Goal: Information Seeking & Learning: Learn about a topic

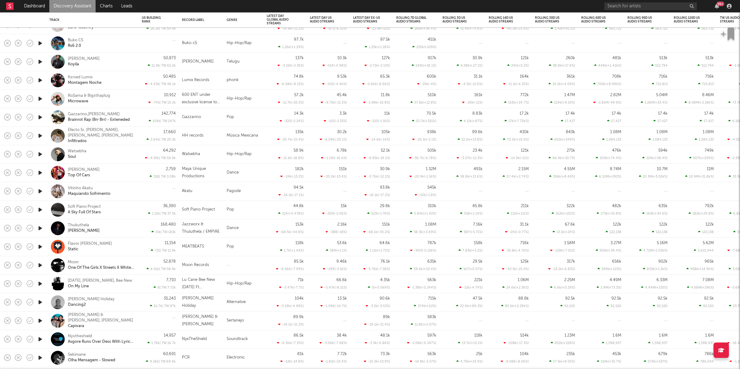
click at [41, 63] on icon "button" at bounding box center [40, 62] width 6 height 8
click at [292, 299] on icon "button" at bounding box center [292, 361] width 3 height 5
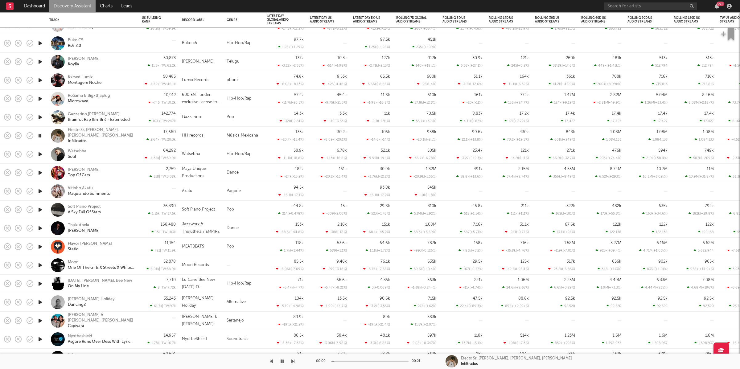
click at [292, 299] on icon "button" at bounding box center [292, 361] width 3 height 5
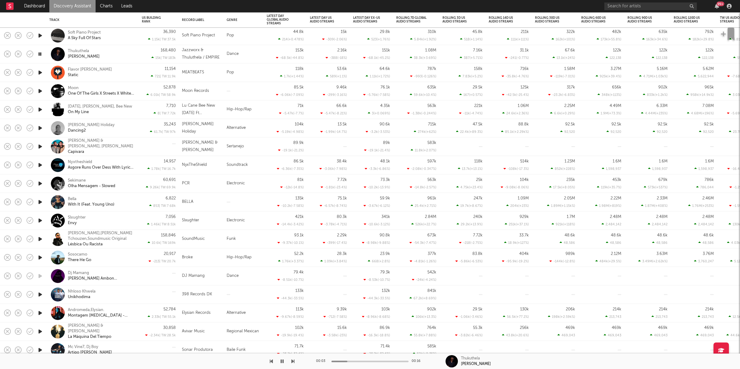
click at [293, 299] on icon "button" at bounding box center [292, 361] width 3 height 5
click at [292, 299] on icon "button" at bounding box center [292, 361] width 3 height 5
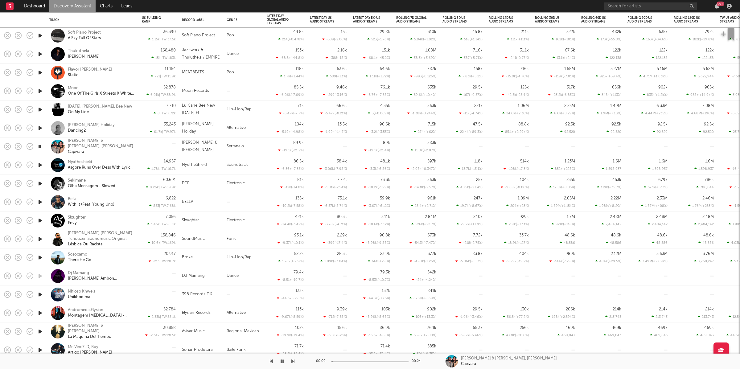
click at [292, 299] on icon "button" at bounding box center [292, 361] width 3 height 5
click at [293, 299] on icon "button" at bounding box center [292, 361] width 3 height 5
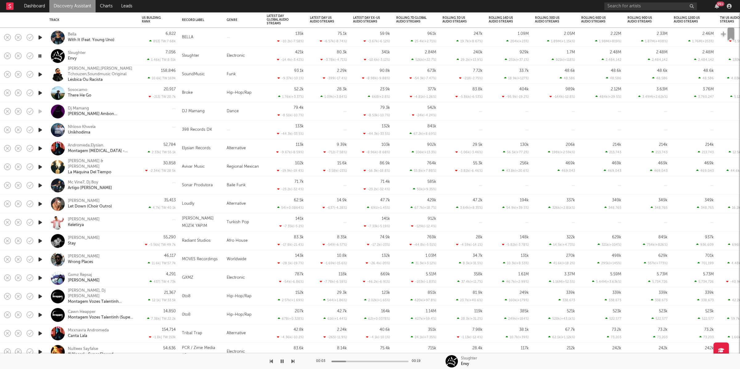
click at [294, 299] on icon "button" at bounding box center [292, 361] width 3 height 5
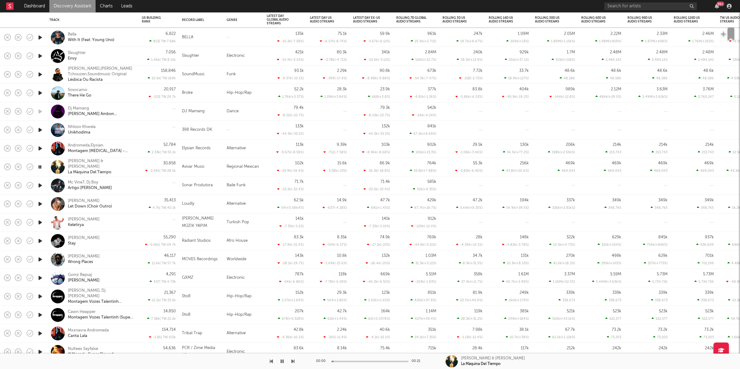
click at [294, 299] on icon "button" at bounding box center [292, 361] width 3 height 5
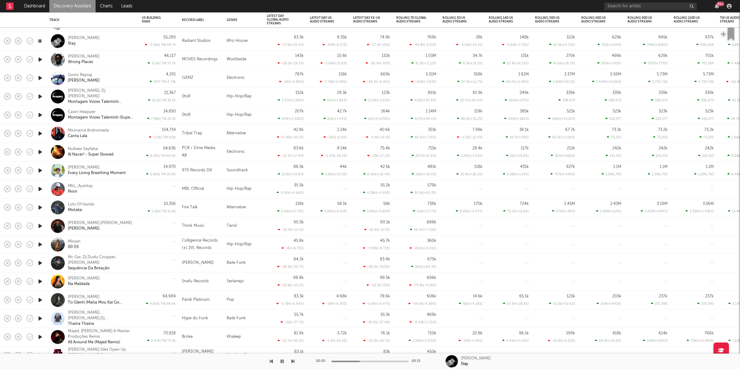
click at [291, 299] on icon "button" at bounding box center [292, 361] width 3 height 5
click at [42, 151] on icon "button" at bounding box center [40, 152] width 6 height 8
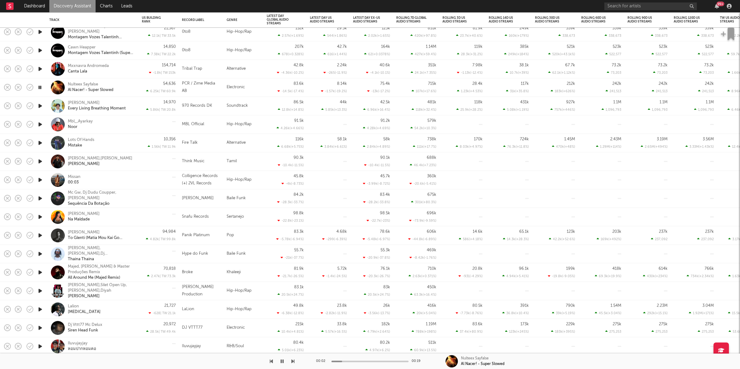
click at [293, 299] on icon "button" at bounding box center [292, 361] width 3 height 5
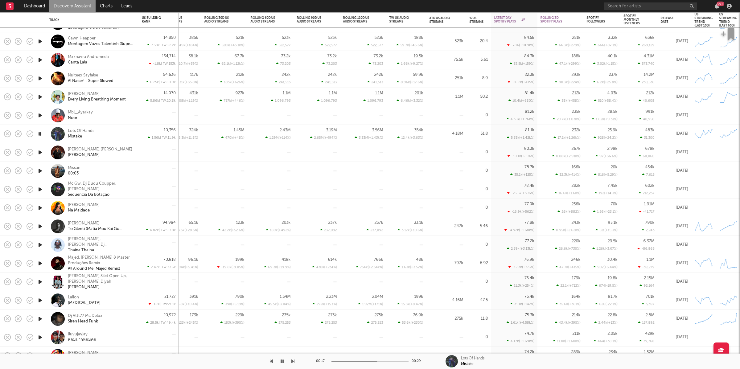
click at [40, 134] on icon "button" at bounding box center [40, 134] width 6 height 8
click at [280, 299] on button "button" at bounding box center [282, 361] width 6 height 15
click at [293, 299] on icon "button" at bounding box center [292, 361] width 3 height 5
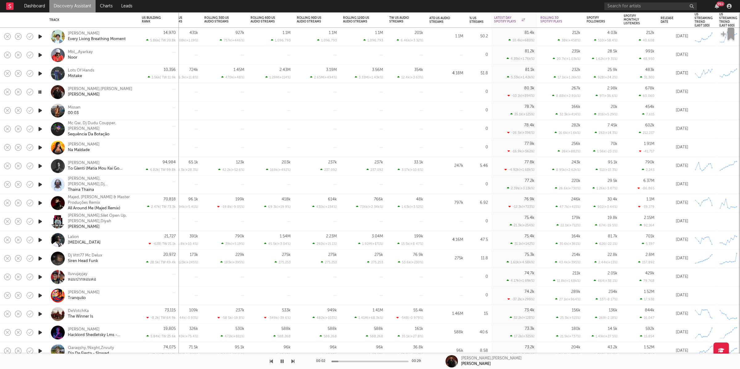
click at [292, 299] on icon "button" at bounding box center [292, 361] width 3 height 5
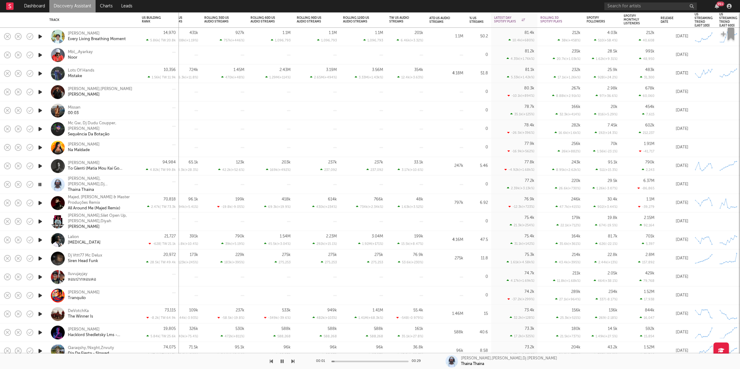
click at [294, 299] on icon "button" at bounding box center [292, 361] width 3 height 5
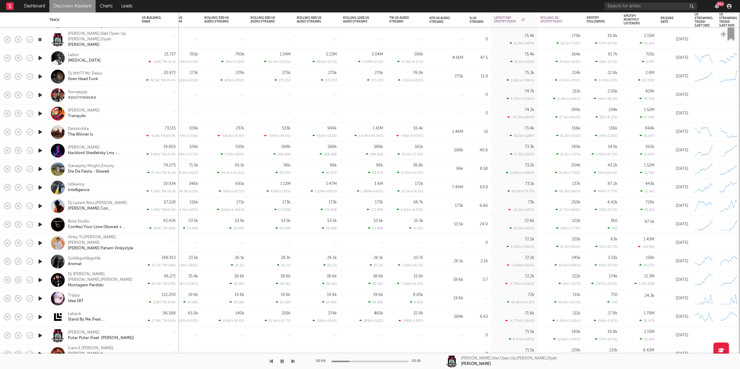
click at [293, 299] on icon "button" at bounding box center [292, 361] width 3 height 5
click at [292, 299] on icon "button" at bounding box center [292, 361] width 3 height 5
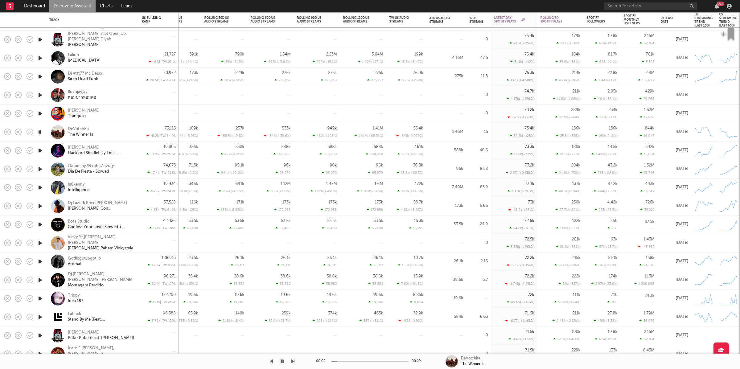
click at [293, 299] on icon "button" at bounding box center [292, 361] width 3 height 5
click at [292, 299] on icon "button" at bounding box center [292, 361] width 3 height 5
click at [293, 299] on icon "button" at bounding box center [292, 361] width 3 height 5
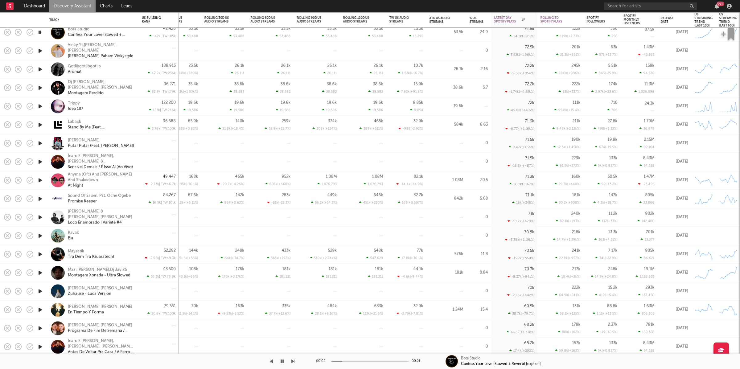
click at [293, 299] on icon "button" at bounding box center [292, 361] width 3 height 5
click at [282, 299] on icon "button" at bounding box center [282, 361] width 3 height 5
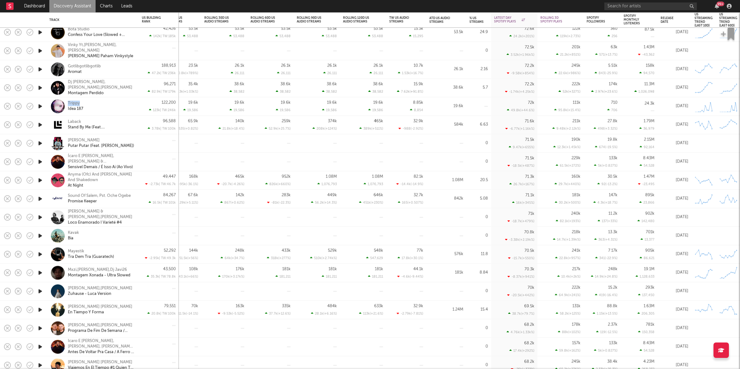
click at [42, 124] on icon "button" at bounding box center [40, 125] width 6 height 8
click at [293, 299] on icon "button" at bounding box center [292, 361] width 3 height 5
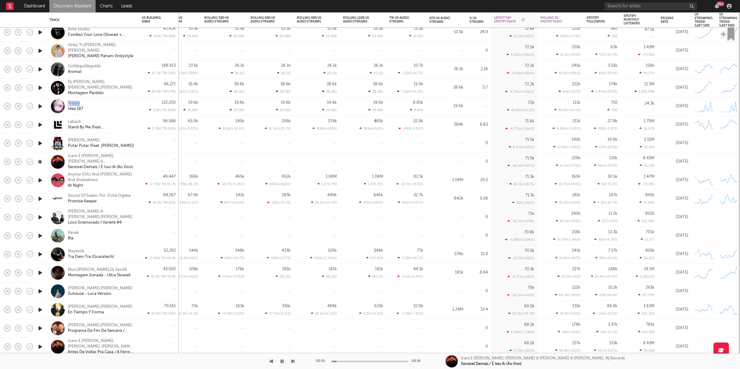
click at [293, 299] on icon "button" at bounding box center [292, 361] width 3 height 5
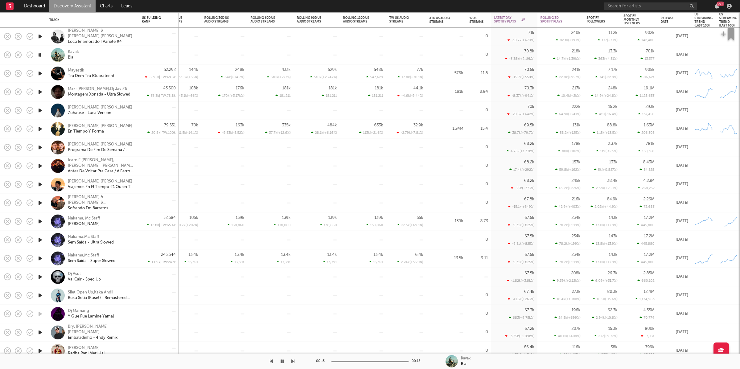
click at [293, 299] on icon "button" at bounding box center [292, 361] width 3 height 5
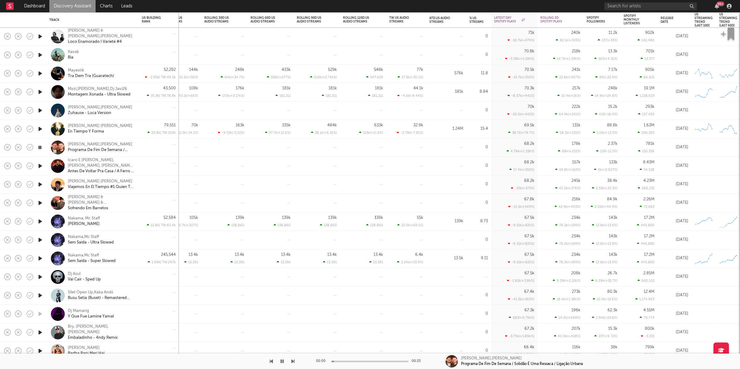
click at [293, 299] on icon "button" at bounding box center [292, 361] width 3 height 5
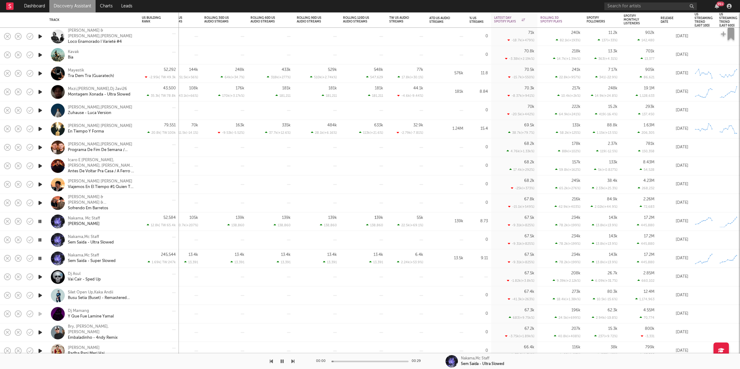
click at [293, 299] on icon "button" at bounding box center [292, 361] width 3 height 5
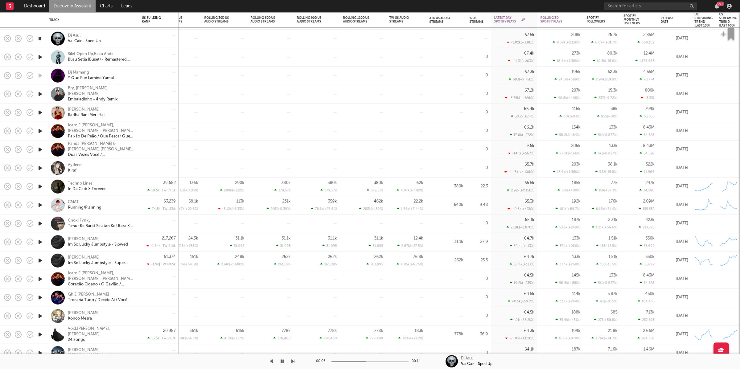
click at [293, 299] on icon "button" at bounding box center [292, 361] width 3 height 5
click at [283, 299] on icon "button" at bounding box center [282, 361] width 3 height 5
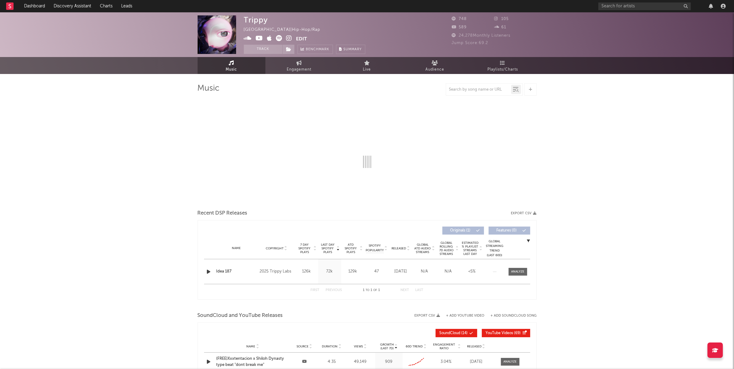
select select "1w"
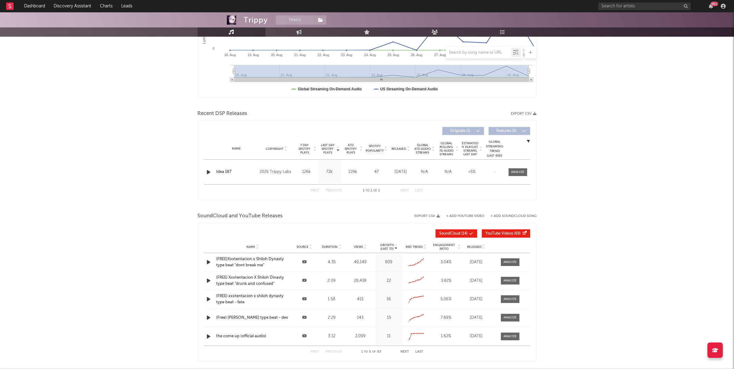
scroll to position [149, 0]
click at [527, 166] on div "Name Idea 187 Copyright 2025 Trippy Labs Label Trippy Labs Album Names Idea 187…" at bounding box center [367, 171] width 326 height 25
click at [522, 171] on div at bounding box center [517, 172] width 13 height 5
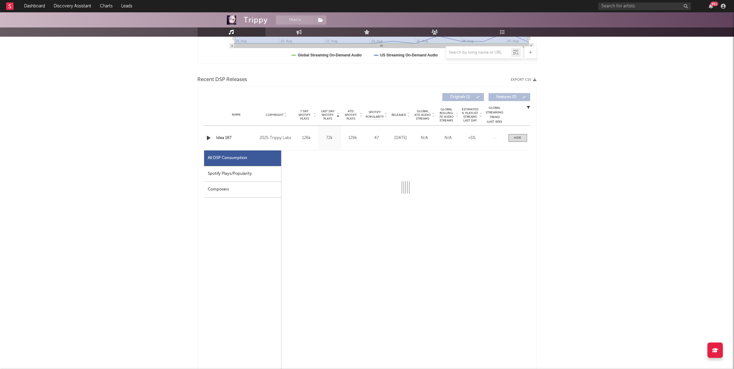
scroll to position [193, 0]
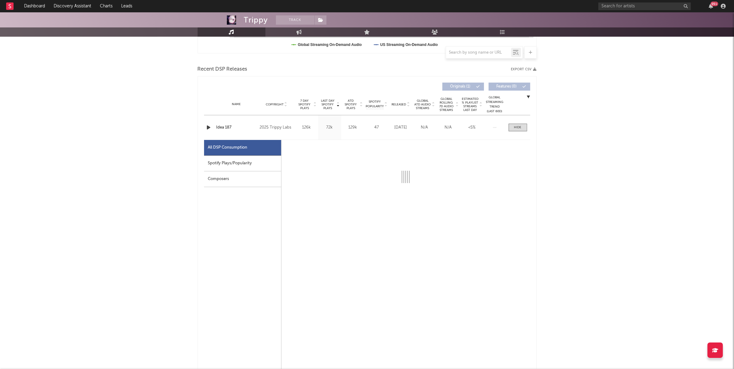
select select "1w"
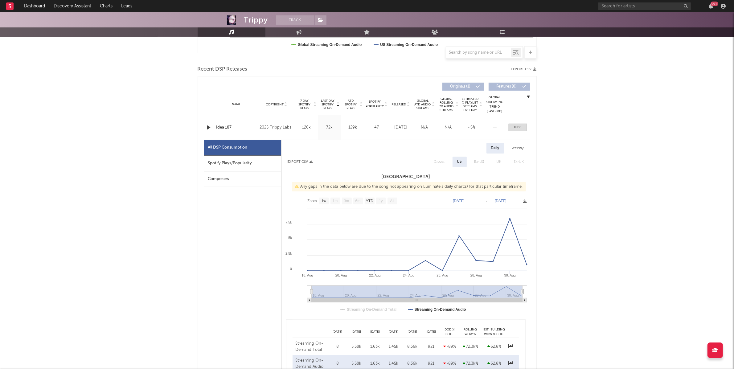
click at [262, 173] on div "Composers" at bounding box center [242, 179] width 77 height 16
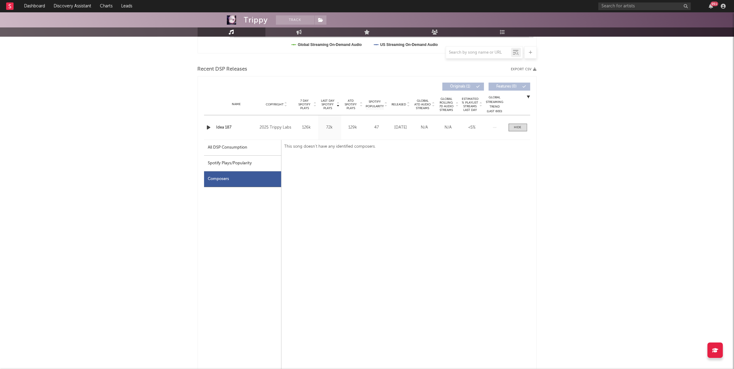
click at [264, 165] on div "Spotify Plays/Popularity" at bounding box center [242, 164] width 77 height 16
select select "1w"
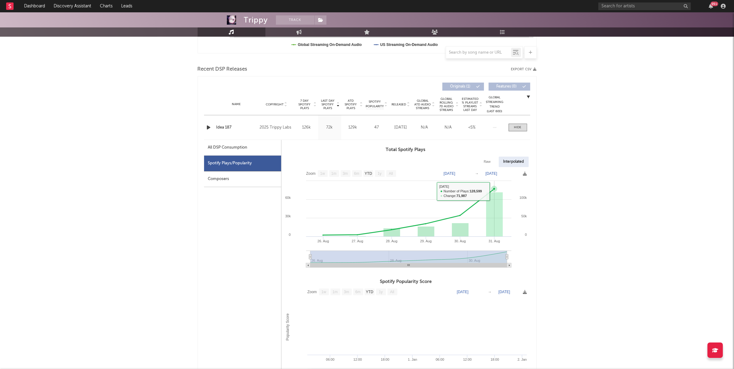
scroll to position [194, 0]
